Goal: Check status: Check status

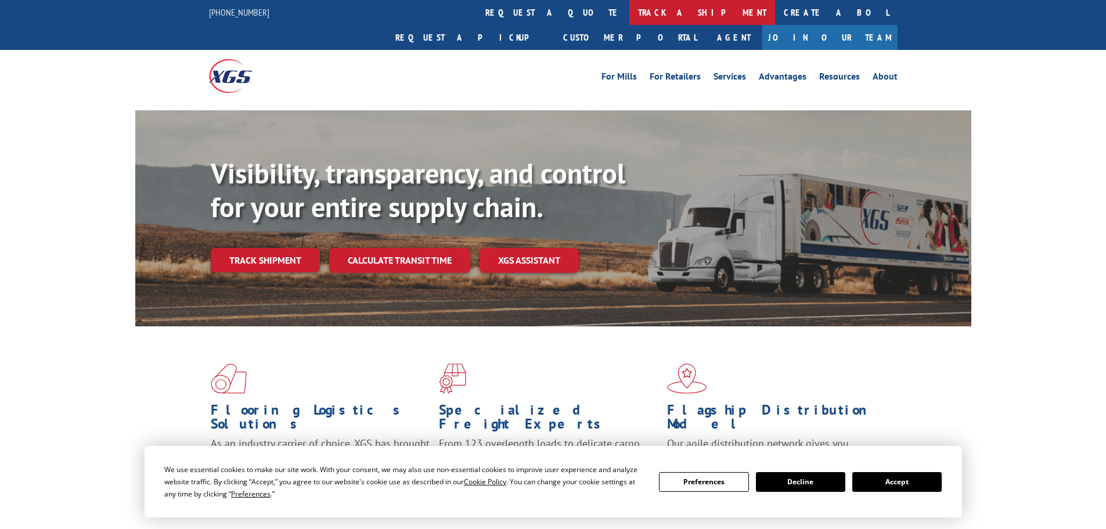
click at [629, 15] on link "track a shipment" at bounding box center [702, 12] width 146 height 25
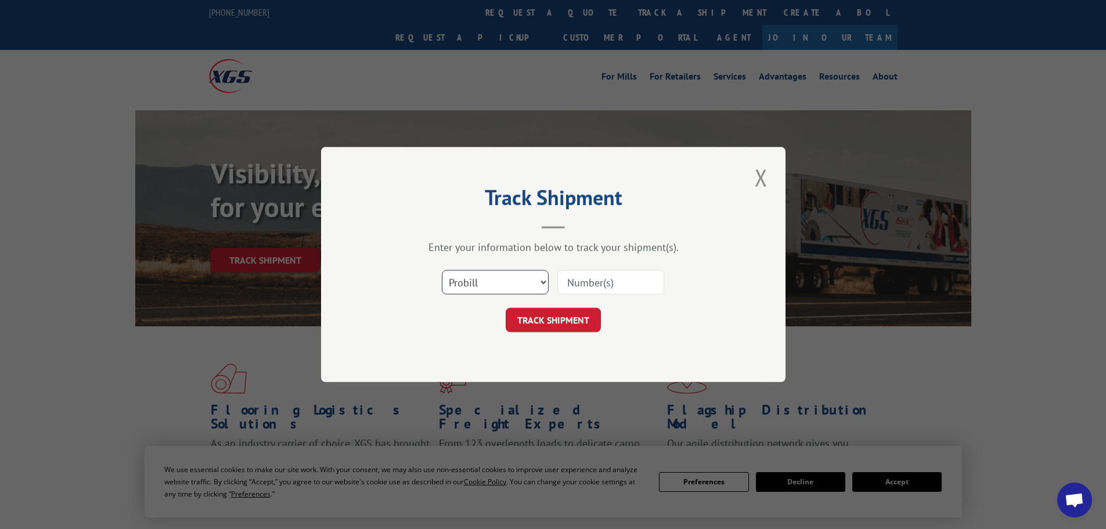
click at [485, 287] on select "Select category... Probill BOL PO" at bounding box center [495, 282] width 107 height 24
select select "bol"
click at [442, 270] on select "Select category... Probill BOL PO" at bounding box center [495, 282] width 107 height 24
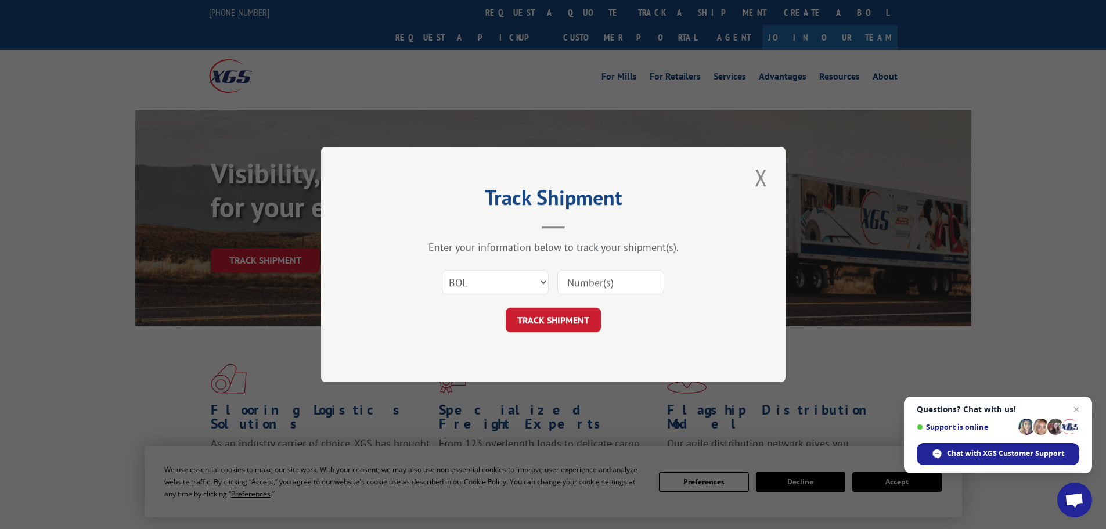
click at [569, 281] on input at bounding box center [610, 282] width 107 height 24
paste input "4833511"
type input "4833511"
click at [569, 319] on button "TRACK SHIPMENT" at bounding box center [553, 320] width 95 height 24
